Goal: Transaction & Acquisition: Purchase product/service

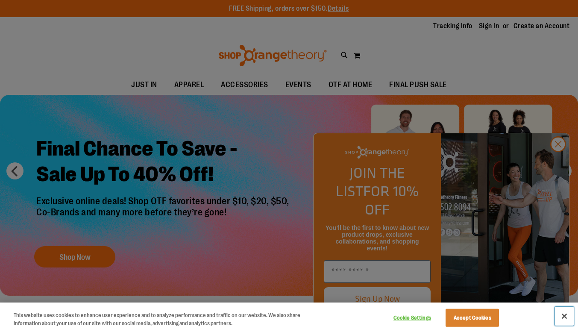
click at [565, 318] on button "Close" at bounding box center [564, 316] width 19 height 19
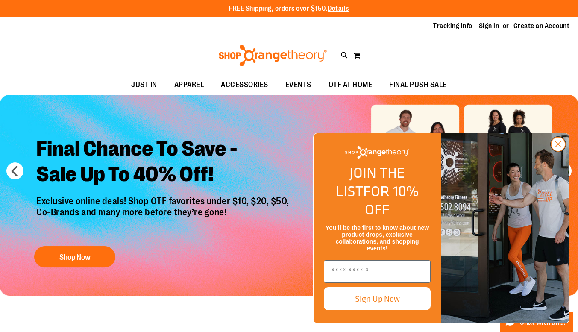
drag, startPoint x: 563, startPoint y: 316, endPoint x: 561, endPoint y: 161, distance: 154.6
click at [561, 151] on circle "Close dialog" at bounding box center [558, 144] width 14 height 14
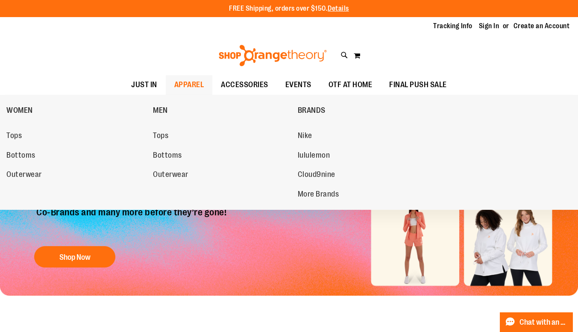
click at [183, 85] on span "APPAREL" at bounding box center [189, 84] width 30 height 19
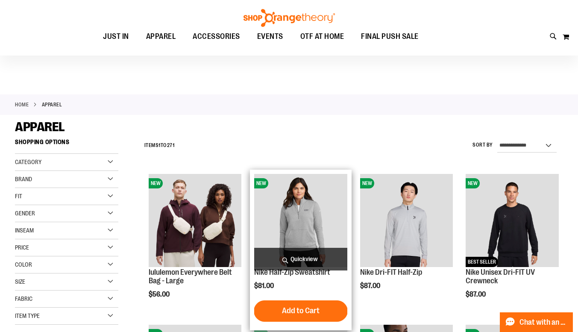
scroll to position [78, 0]
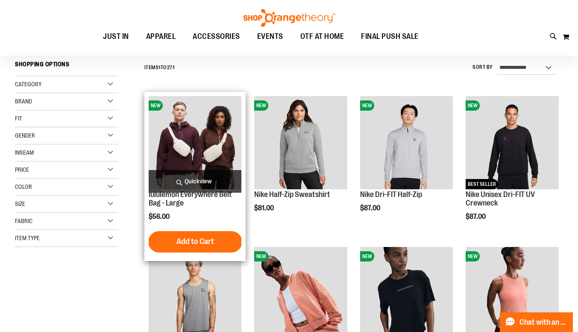
click at [215, 139] on img "product" at bounding box center [195, 142] width 93 height 93
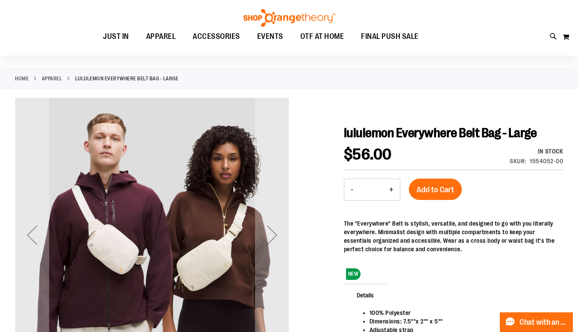
scroll to position [29, 0]
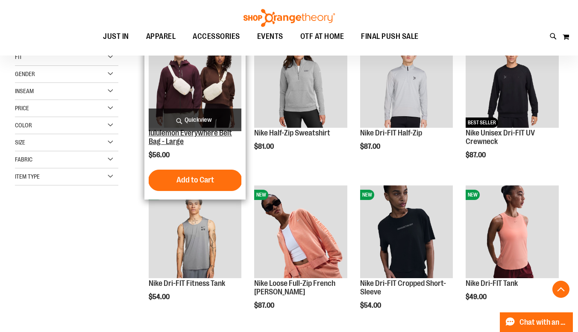
scroll to position [94, 0]
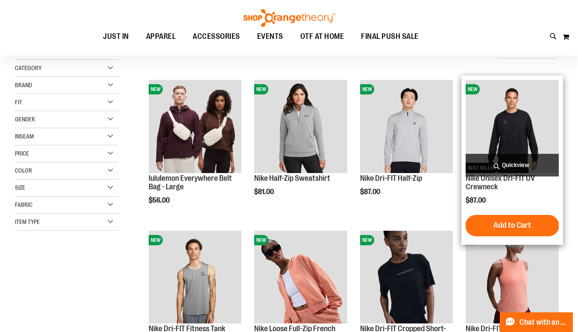
drag, startPoint x: 498, startPoint y: 138, endPoint x: 501, endPoint y: 112, distance: 26.6
click at [501, 112] on img "product" at bounding box center [512, 126] width 93 height 93
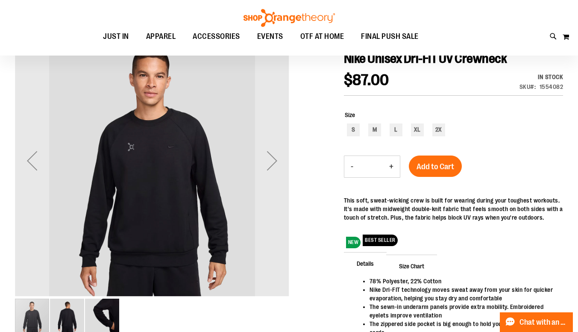
scroll to position [6, 0]
click at [281, 165] on div "Next" at bounding box center [272, 160] width 34 height 34
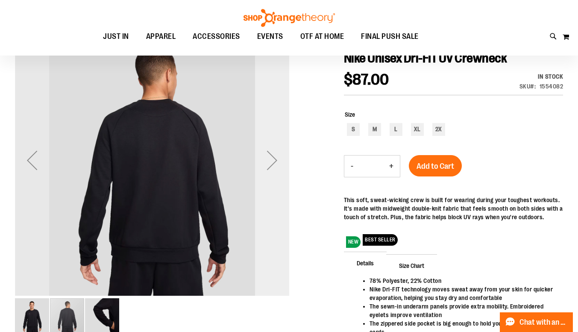
click at [275, 154] on div "Next" at bounding box center [272, 160] width 34 height 34
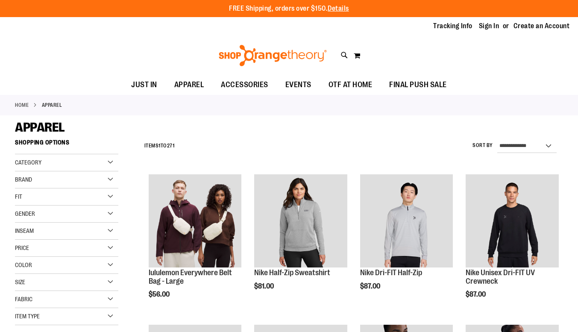
scroll to position [94, 0]
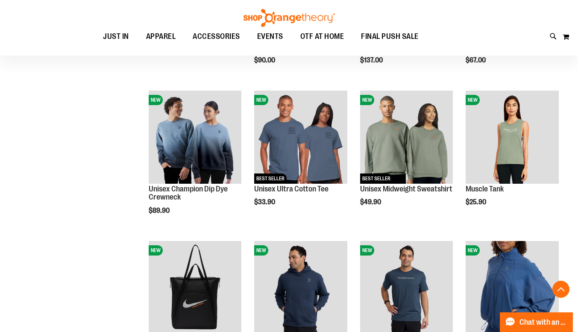
scroll to position [535, 0]
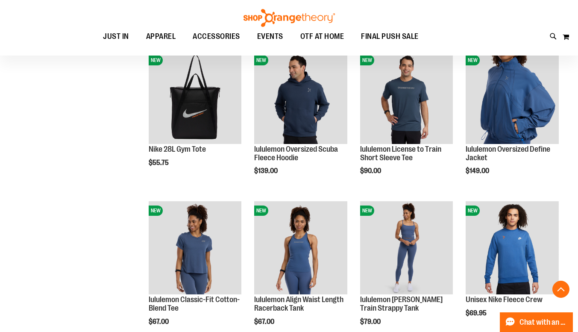
scroll to position [725, 0]
